Goal: Transaction & Acquisition: Purchase product/service

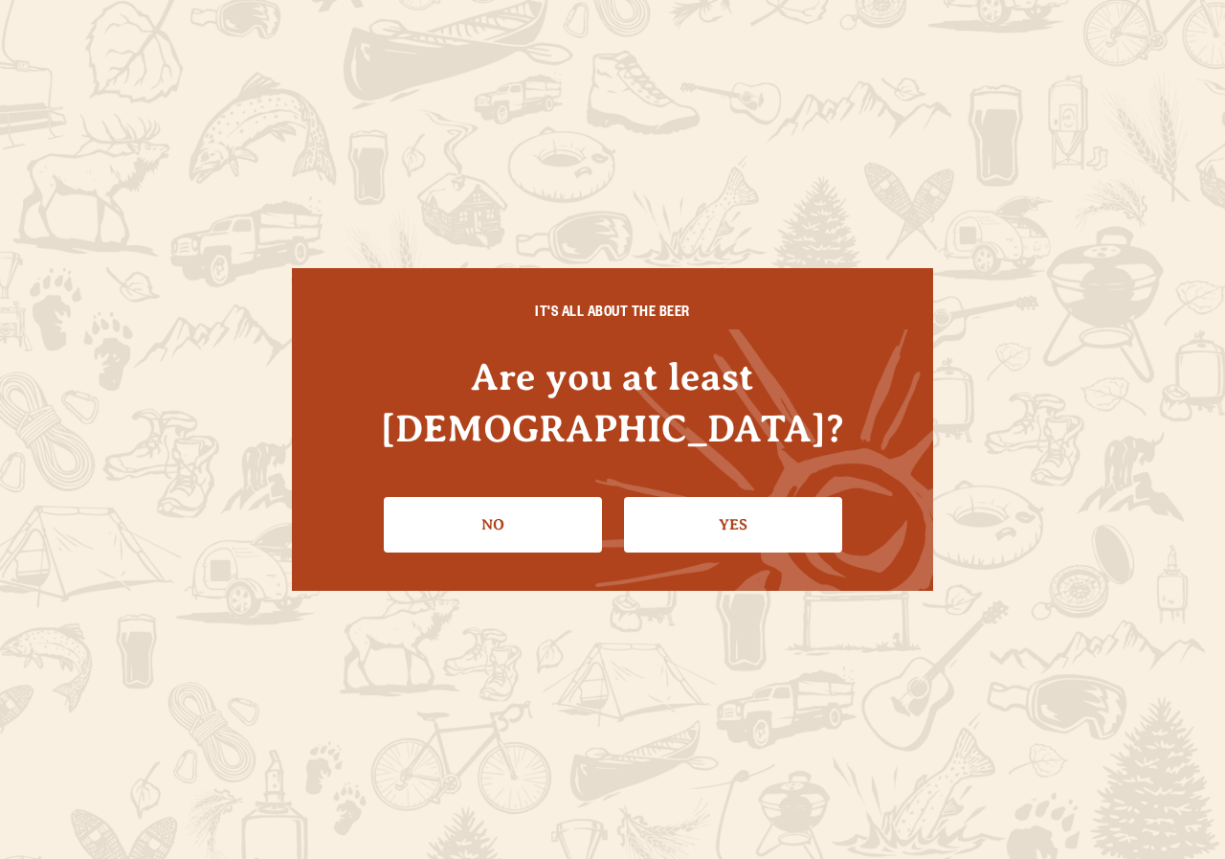
click at [756, 501] on link "Yes" at bounding box center [733, 525] width 218 height 56
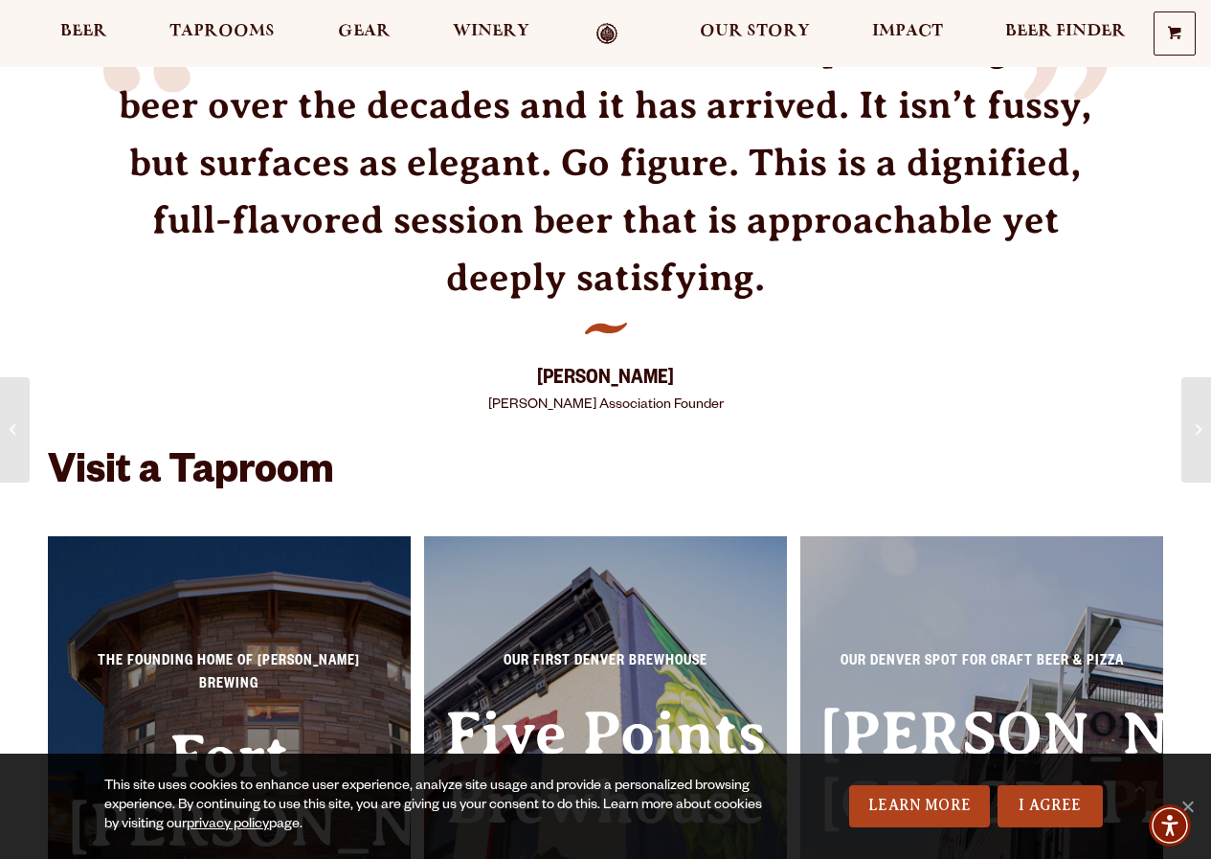
scroll to position [2298, 0]
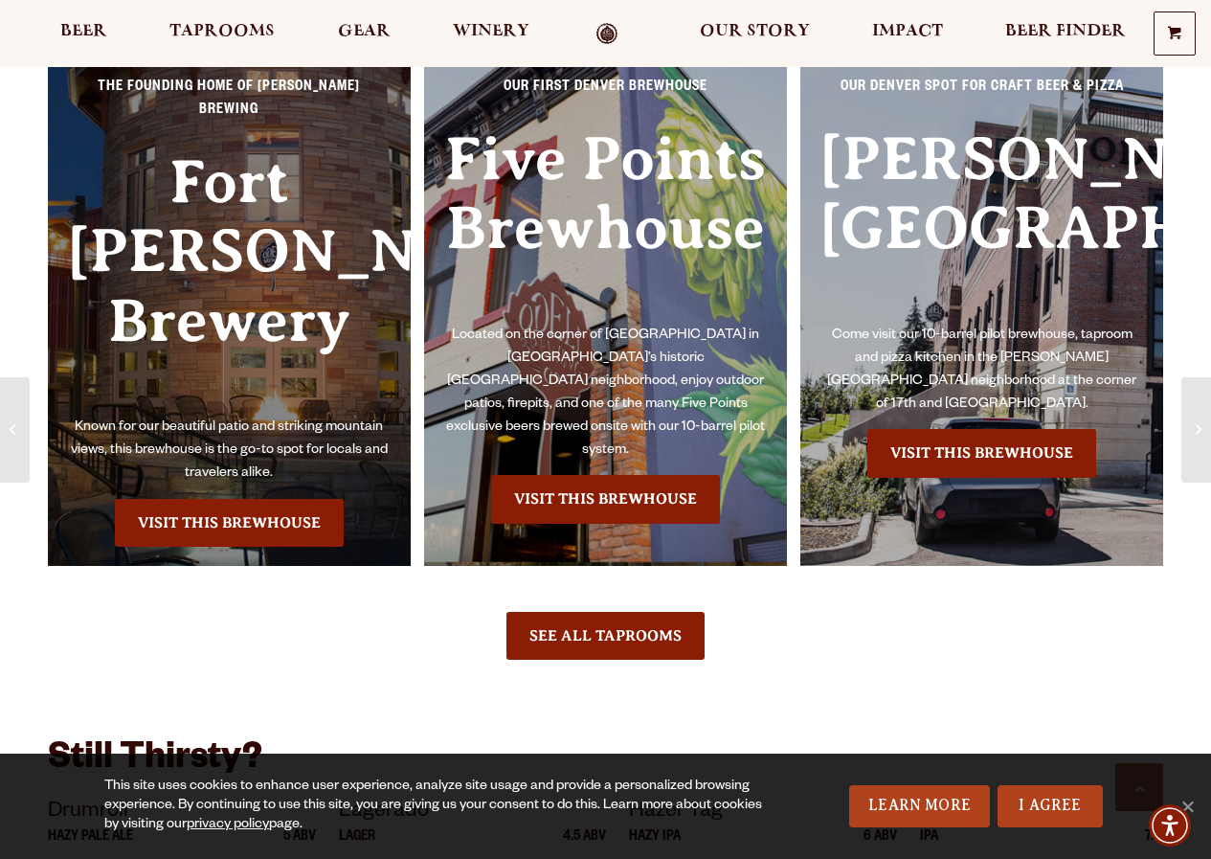
click at [88, 13] on div "0 Shopping Cart No products in the cart. Beer Taprooms Gear Winery Our Story Im…" at bounding box center [605, 33] width 1211 height 44
click at [85, 25] on span "Beer" at bounding box center [83, 31] width 47 height 15
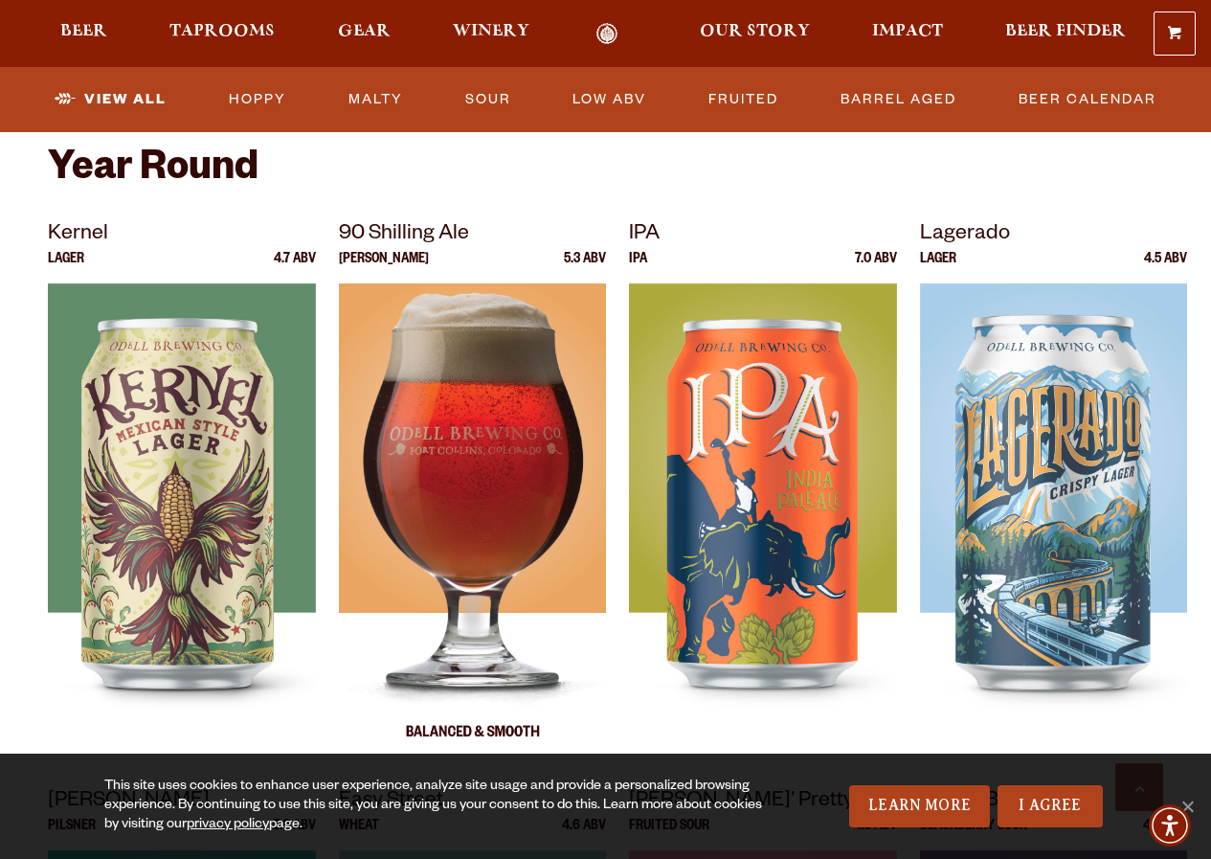
scroll to position [862, 0]
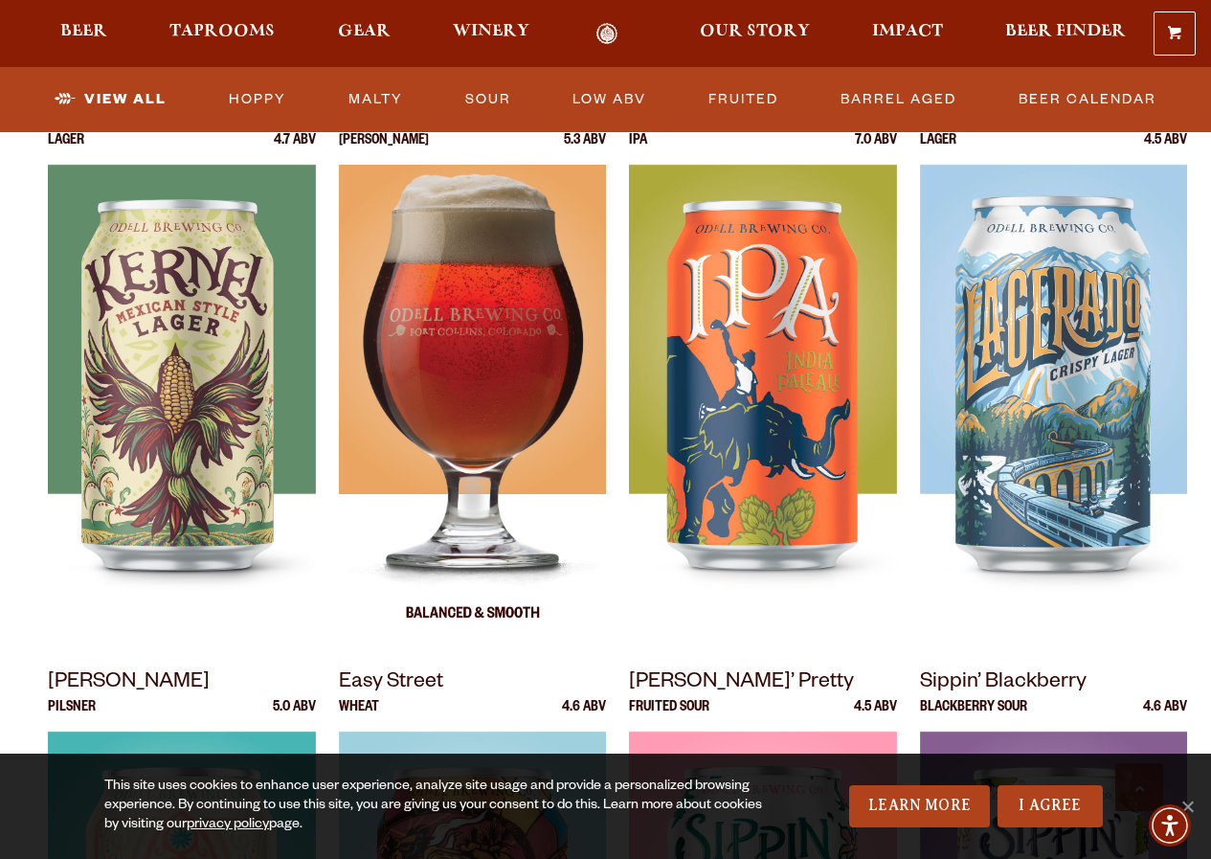
click at [483, 365] on img at bounding box center [473, 404] width 268 height 479
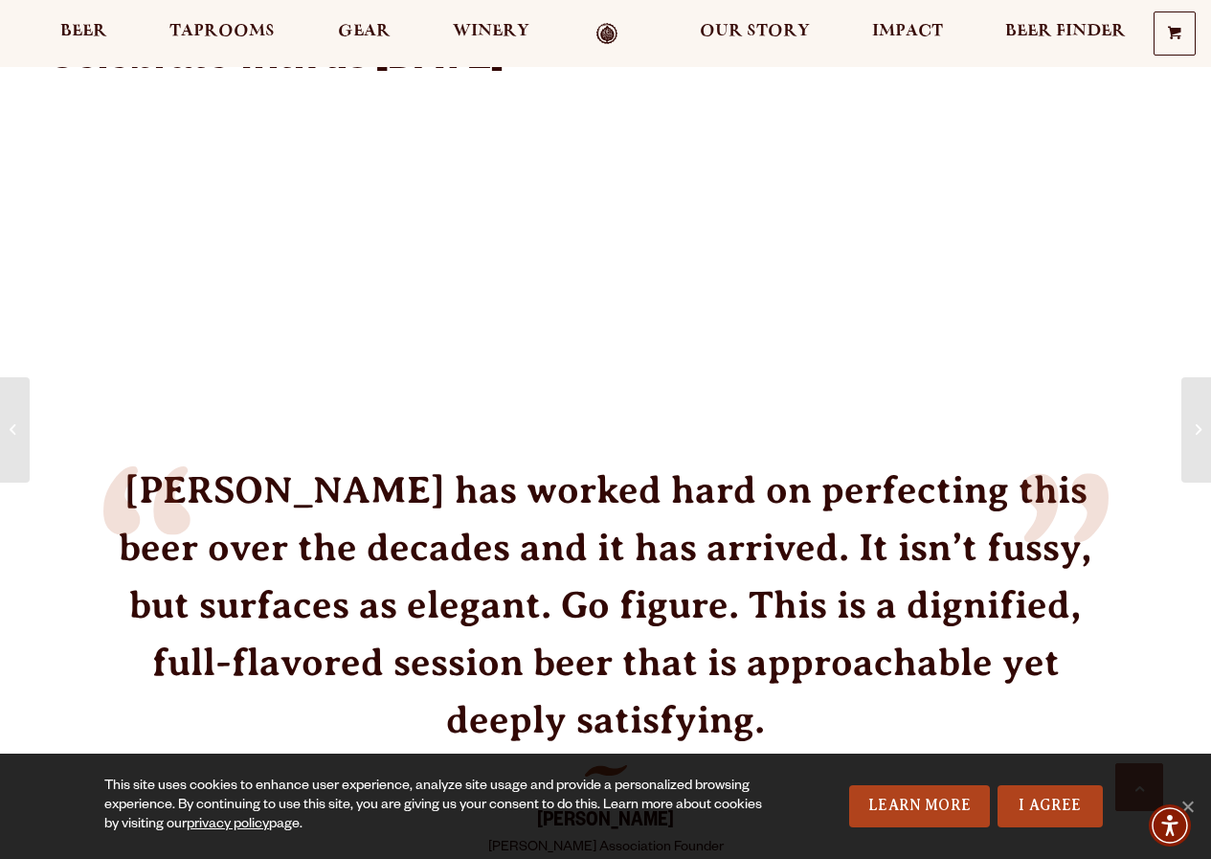
scroll to position [1723, 0]
